Goal: Transaction & Acquisition: Purchase product/service

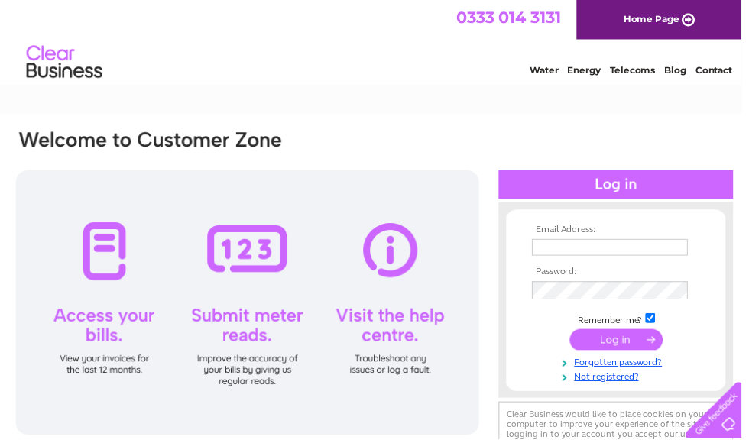
click at [558, 232] on th "Email Address:" at bounding box center [621, 232] width 177 height 11
click at [553, 245] on input "text" at bounding box center [615, 249] width 157 height 17
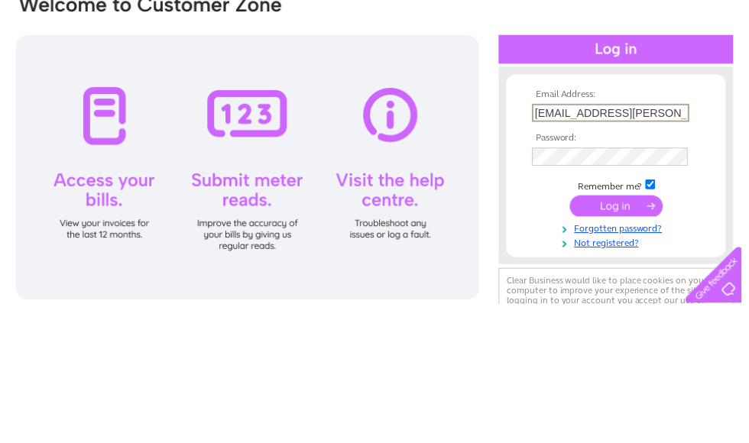
type input "lj.nixon@btinternet.com"
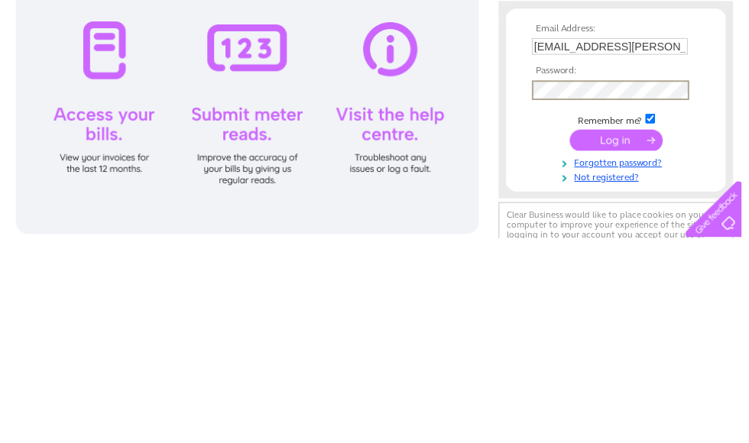
click at [596, 334] on input "submit" at bounding box center [622, 344] width 94 height 21
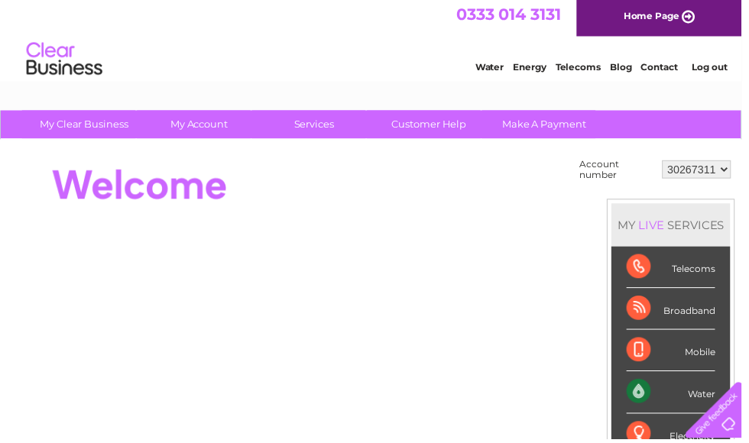
scroll to position [4, 0]
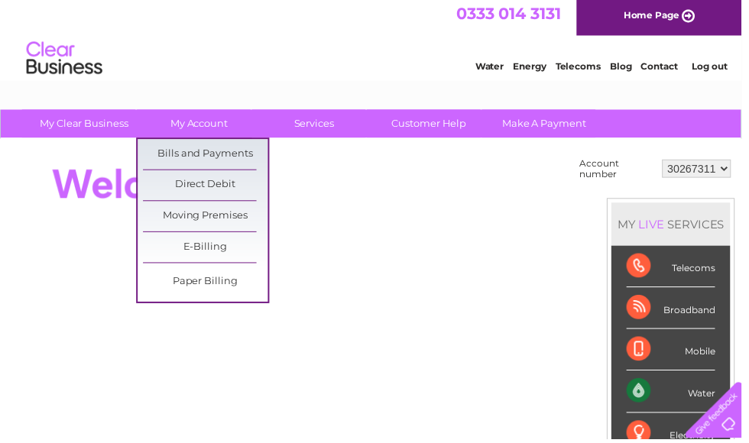
click at [167, 151] on link "Bills and Payments" at bounding box center [207, 156] width 126 height 31
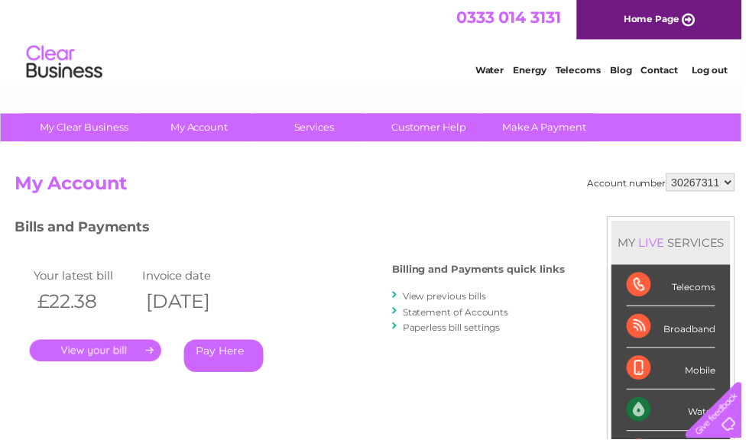
click at [217, 353] on link "Pay Here" at bounding box center [226, 359] width 80 height 33
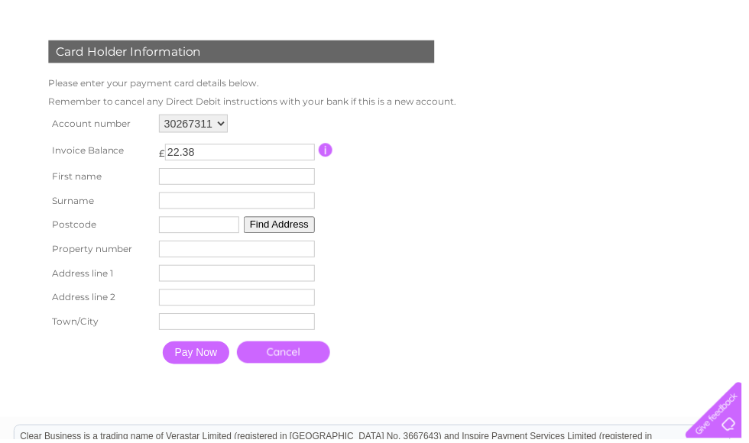
scroll to position [212, 0]
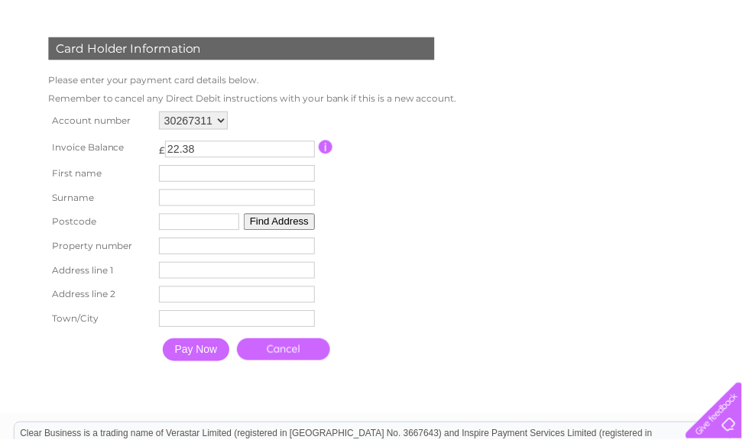
click at [180, 177] on input "text" at bounding box center [238, 175] width 157 height 17
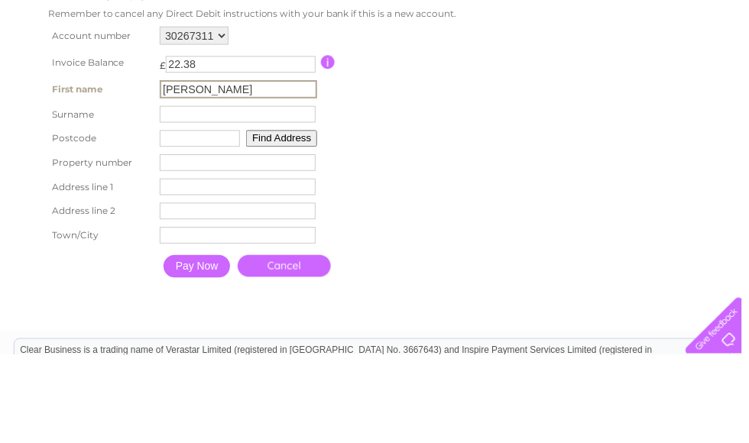
type input "Louise"
click at [183, 193] on input "text" at bounding box center [239, 201] width 157 height 17
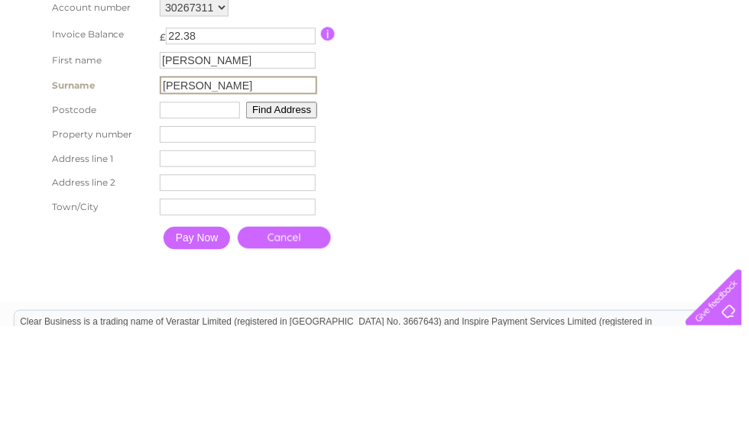
type input "Nixon"
click at [174, 217] on input "text" at bounding box center [201, 225] width 81 height 17
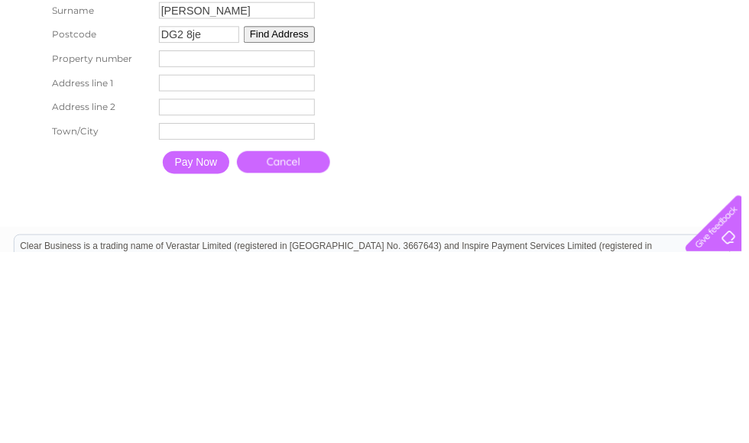
type input "DG2 8je"
click at [180, 240] on input "number" at bounding box center [238, 248] width 157 height 17
type input "7"
click at [71, 285] on th "Address line 2" at bounding box center [101, 297] width 112 height 24
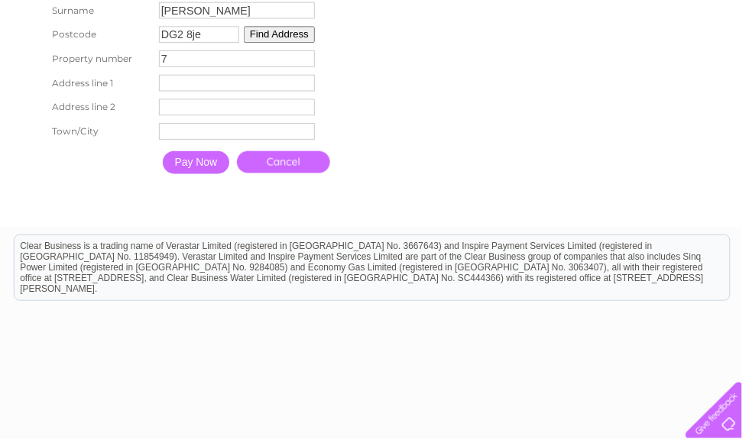
click at [177, 92] on input "text" at bounding box center [238, 84] width 157 height 17
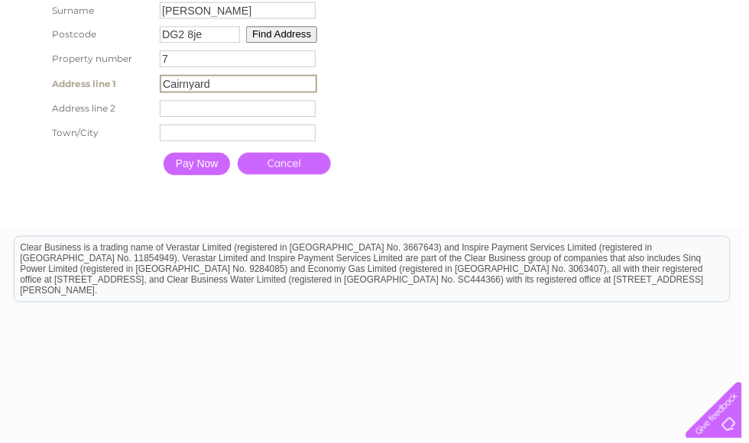
type input "Cairnyard"
click at [165, 143] on input "text" at bounding box center [239, 134] width 157 height 17
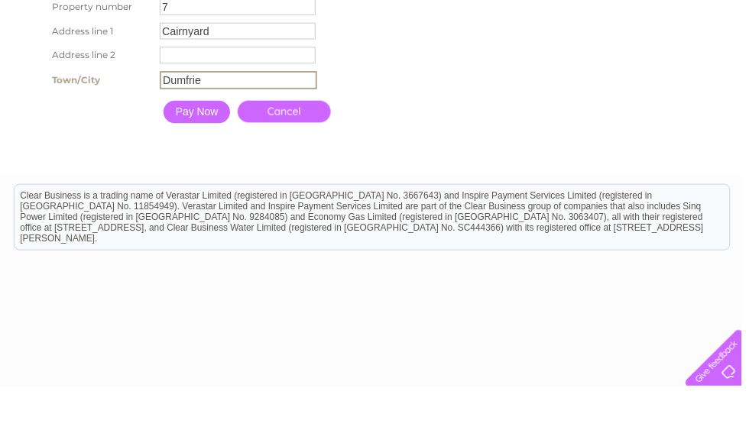
type input "Dumfries"
click at [199, 154] on input "Pay Now" at bounding box center [198, 165] width 67 height 23
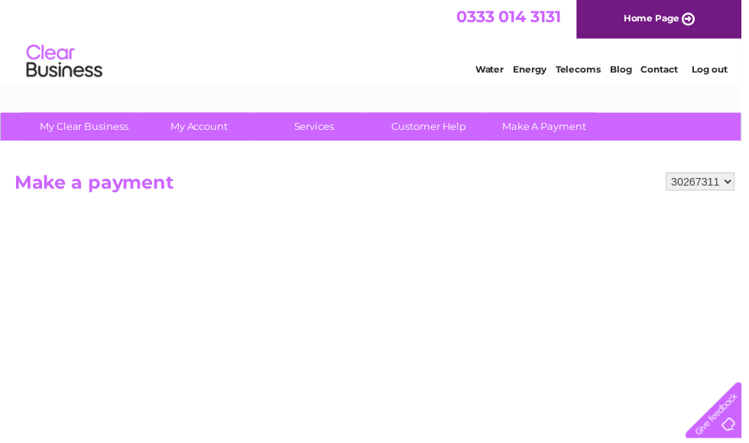
scroll to position [0, 0]
